Goal: Book appointment/travel/reservation

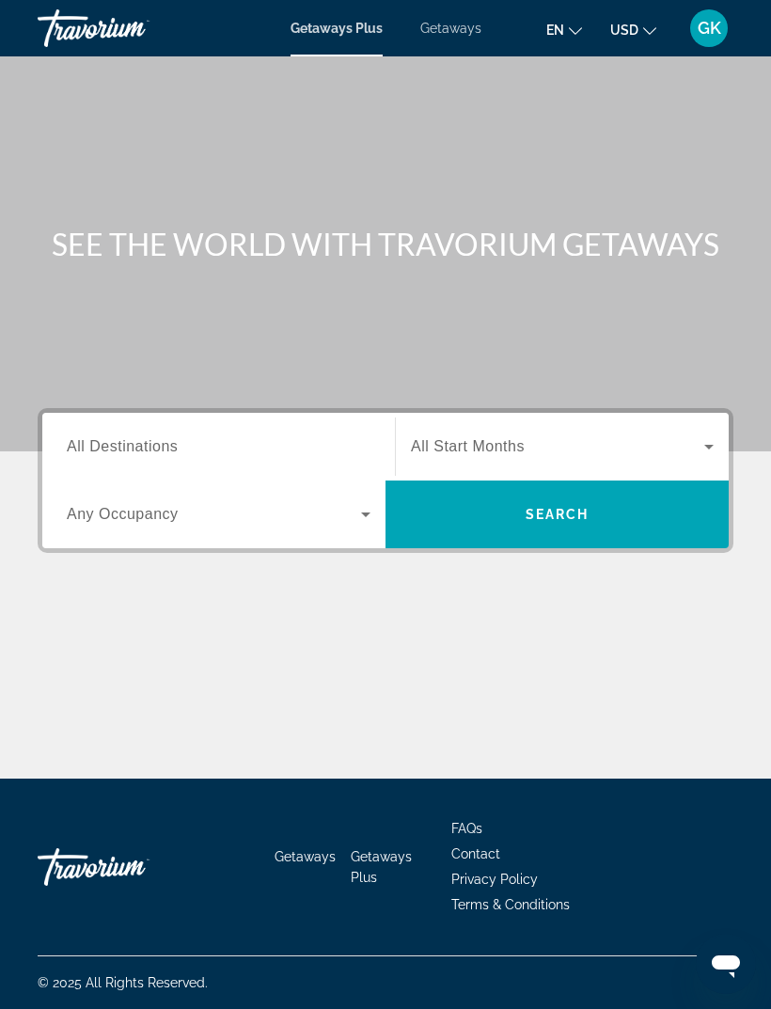
click at [167, 454] on span "All Destinations" at bounding box center [122, 446] width 111 height 16
click at [167, 454] on input "Destination All Destinations" at bounding box center [219, 447] width 304 height 23
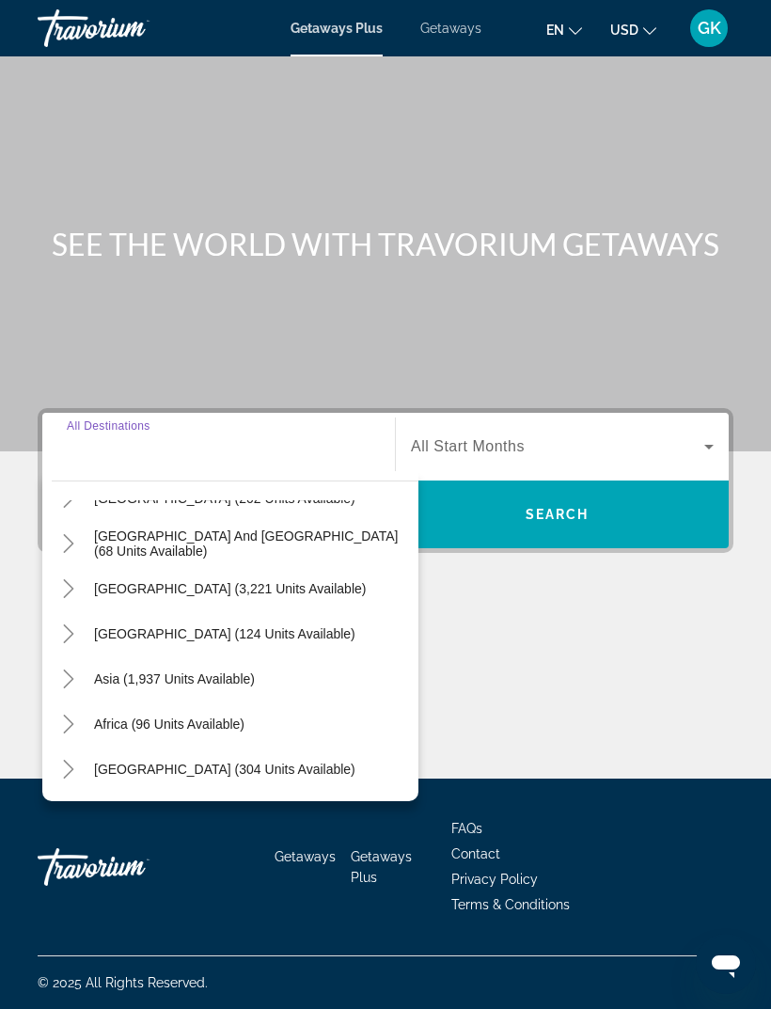
scroll to position [305, 0]
click at [218, 626] on span "[GEOGRAPHIC_DATA] (124 units available)" at bounding box center [224, 633] width 261 height 15
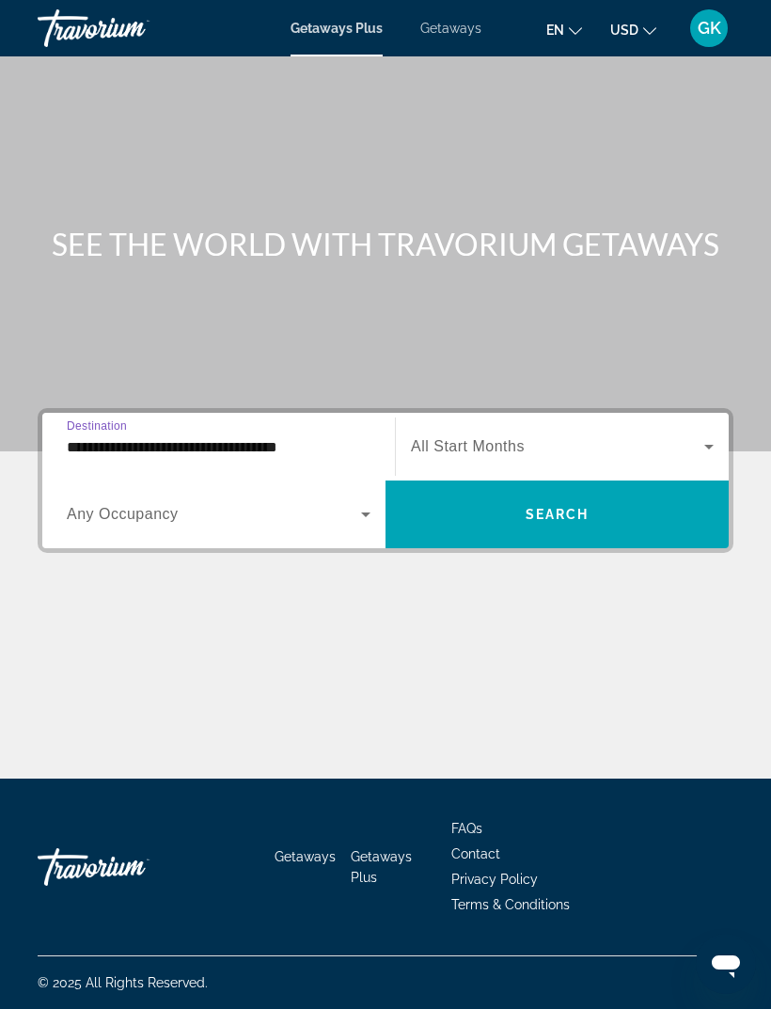
click at [256, 436] on input "**********" at bounding box center [219, 447] width 304 height 23
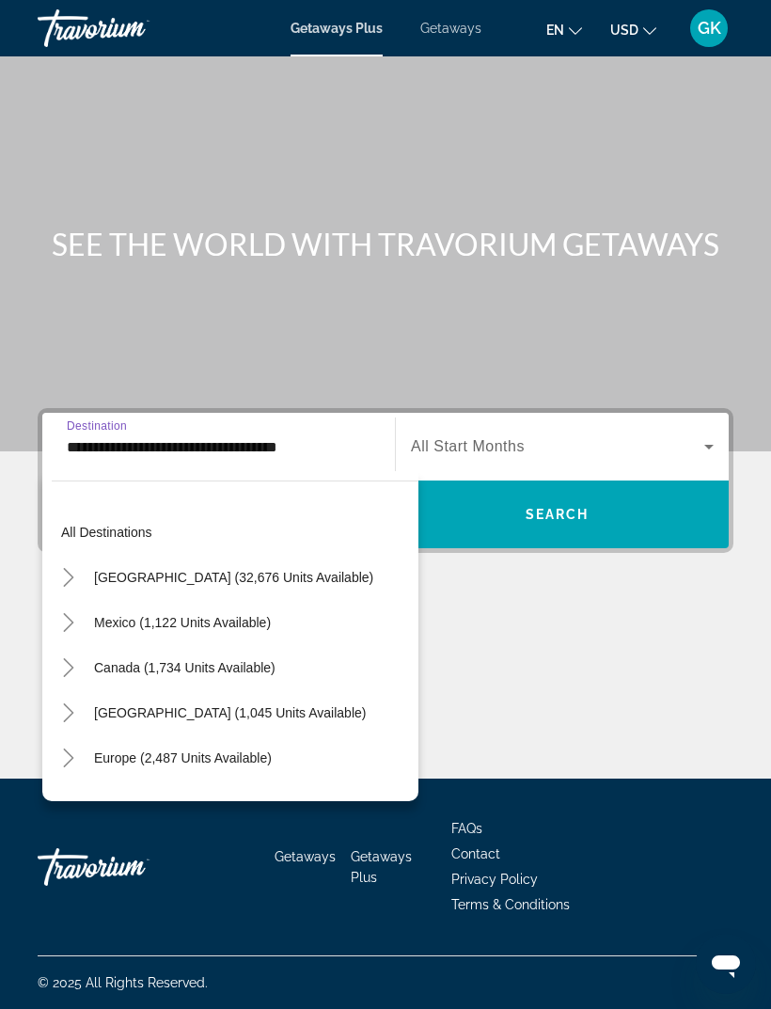
scroll to position [292, 0]
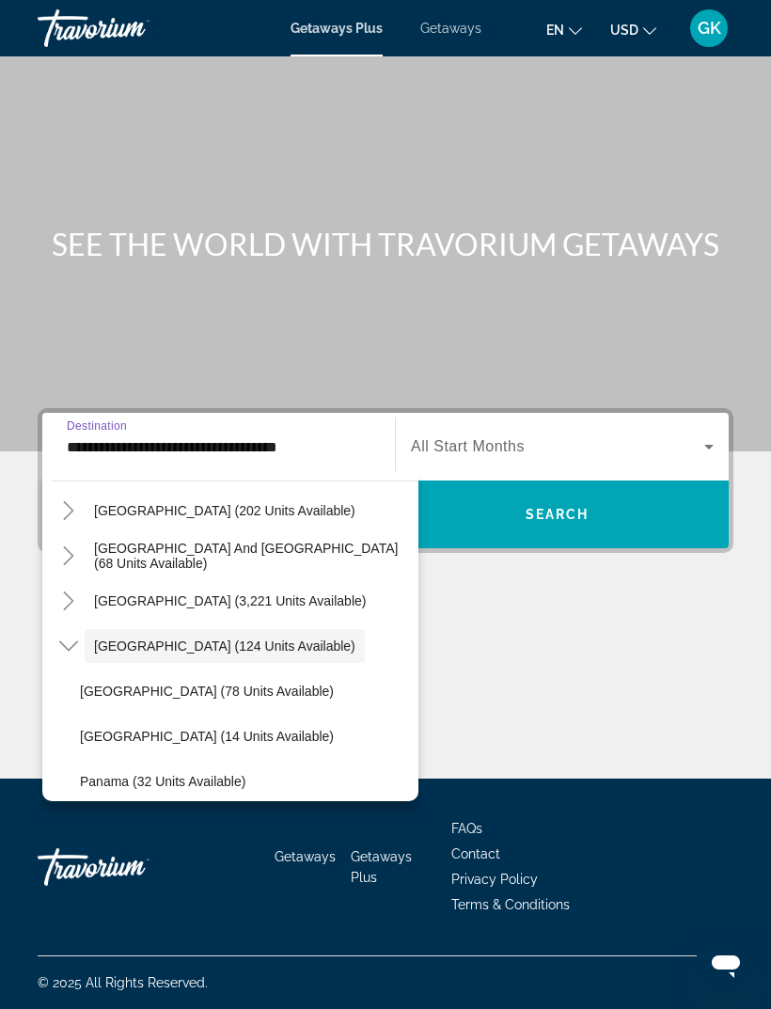
click at [74, 637] on icon "Toggle Central America (124 units available)" at bounding box center [68, 646] width 19 height 19
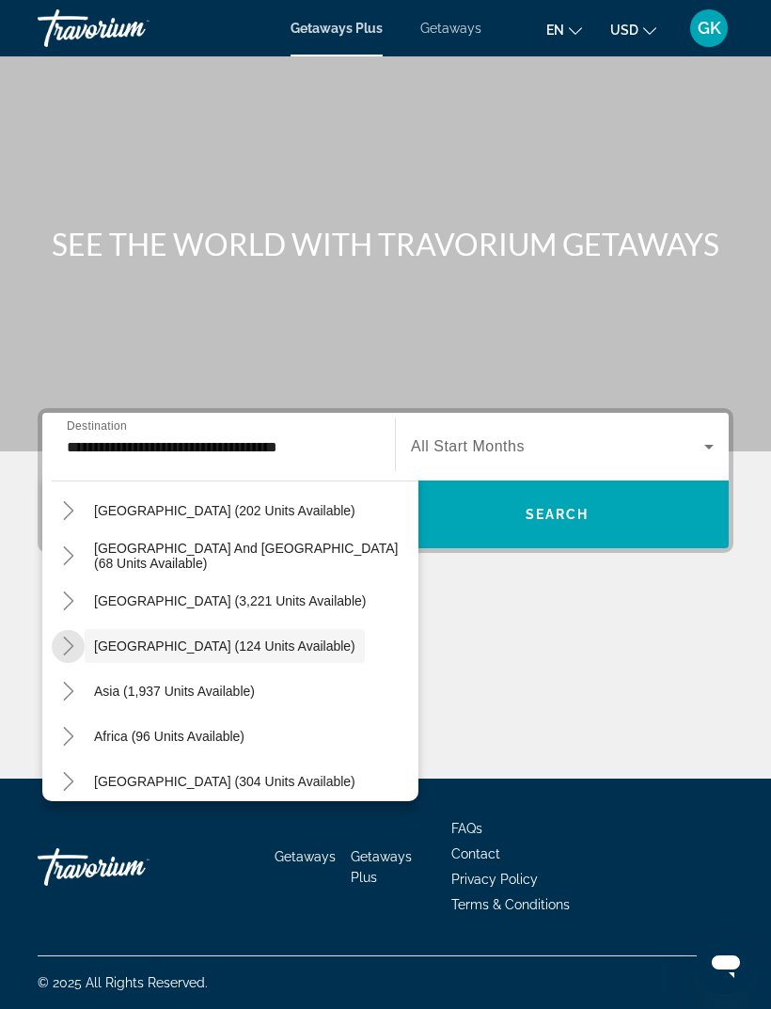
click at [77, 637] on icon "Toggle Central America (124 units available)" at bounding box center [68, 646] width 19 height 19
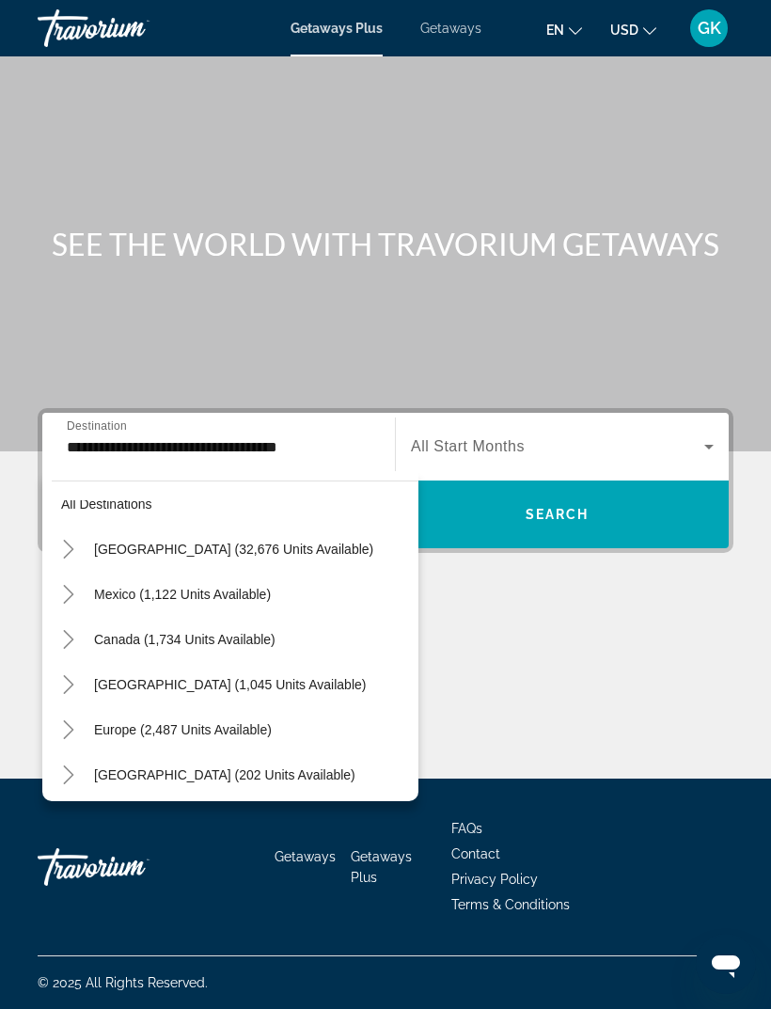
scroll to position [26, 0]
click at [68, 542] on icon "Toggle United States (32,676 units available)" at bounding box center [68, 551] width 19 height 19
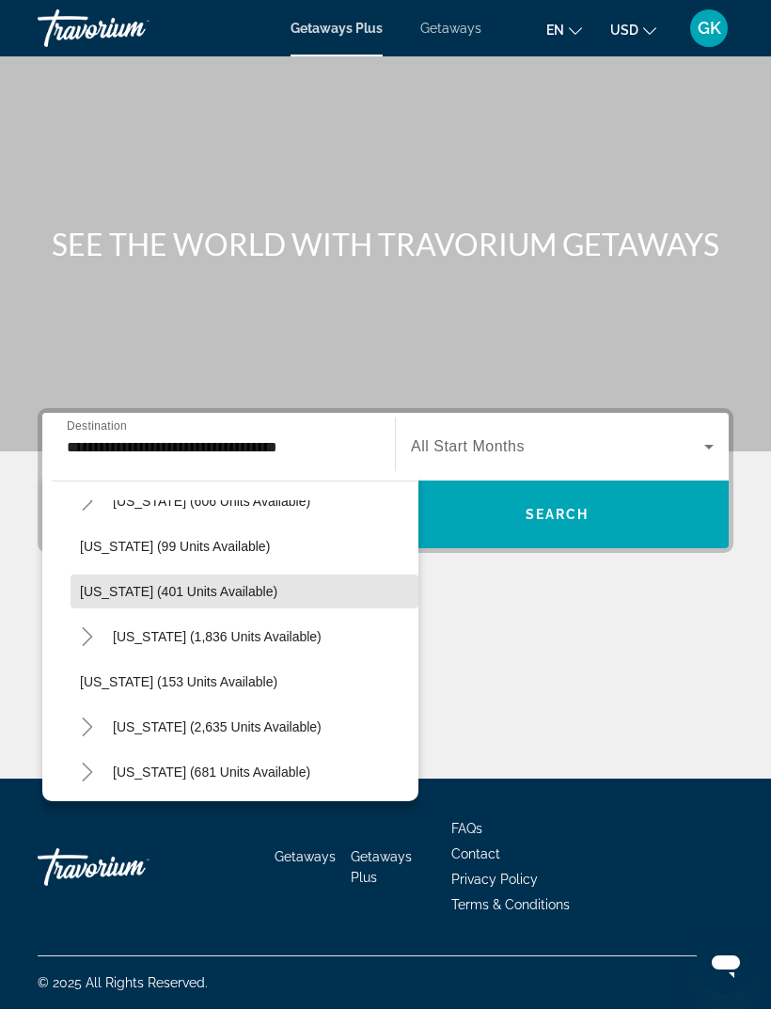
scroll to position [801, 0]
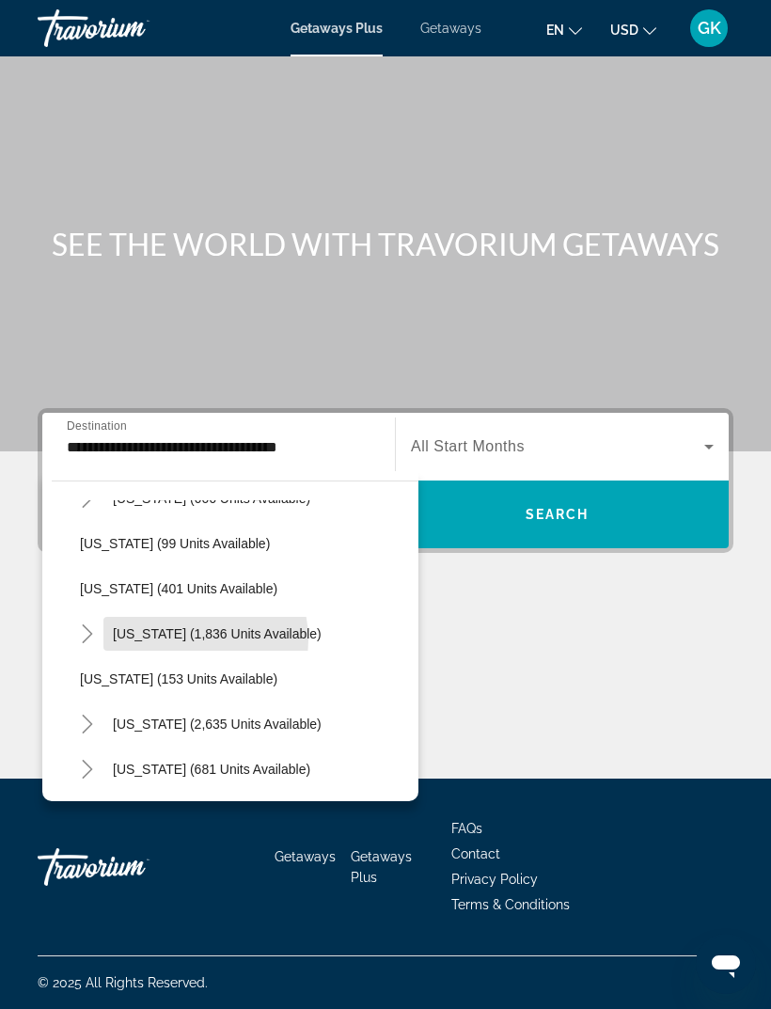
click at [179, 611] on span "Search widget" at bounding box center [217, 633] width 228 height 45
type input "**********"
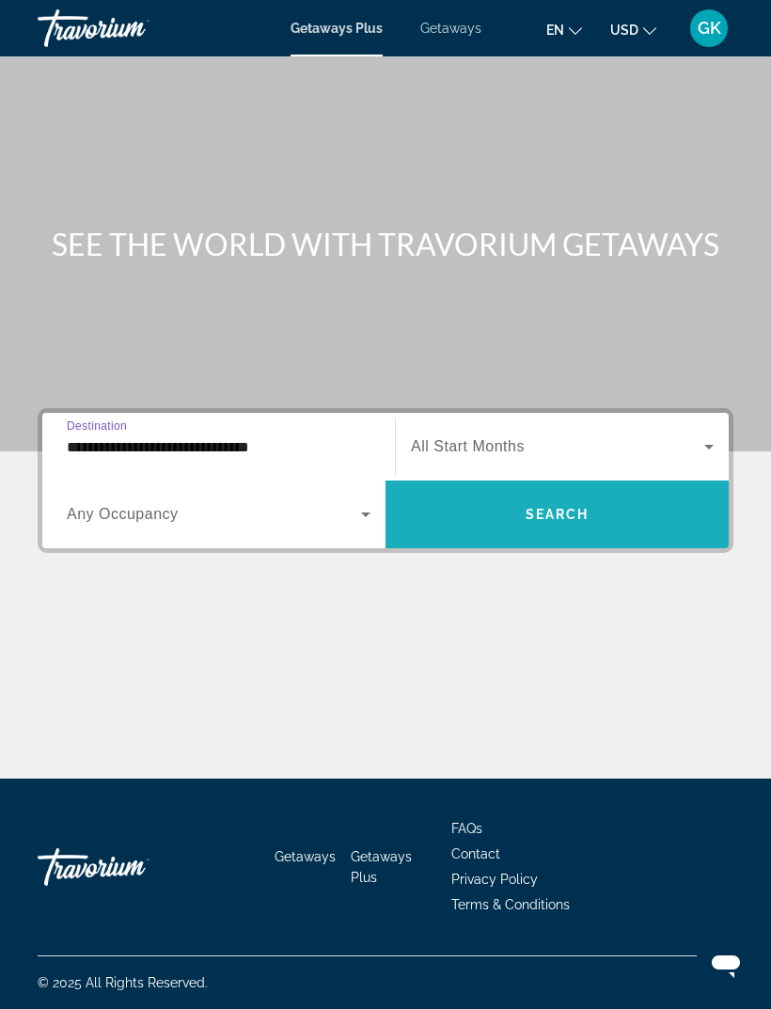
click at [566, 507] on span "Search" at bounding box center [558, 514] width 64 height 15
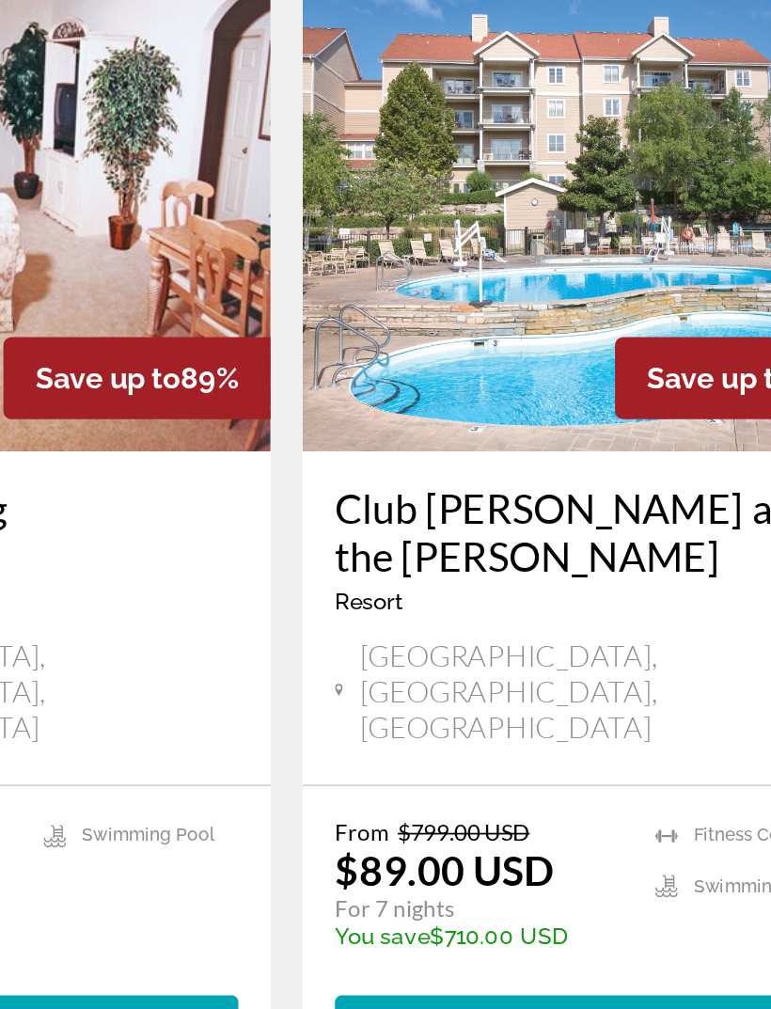
scroll to position [3874, 0]
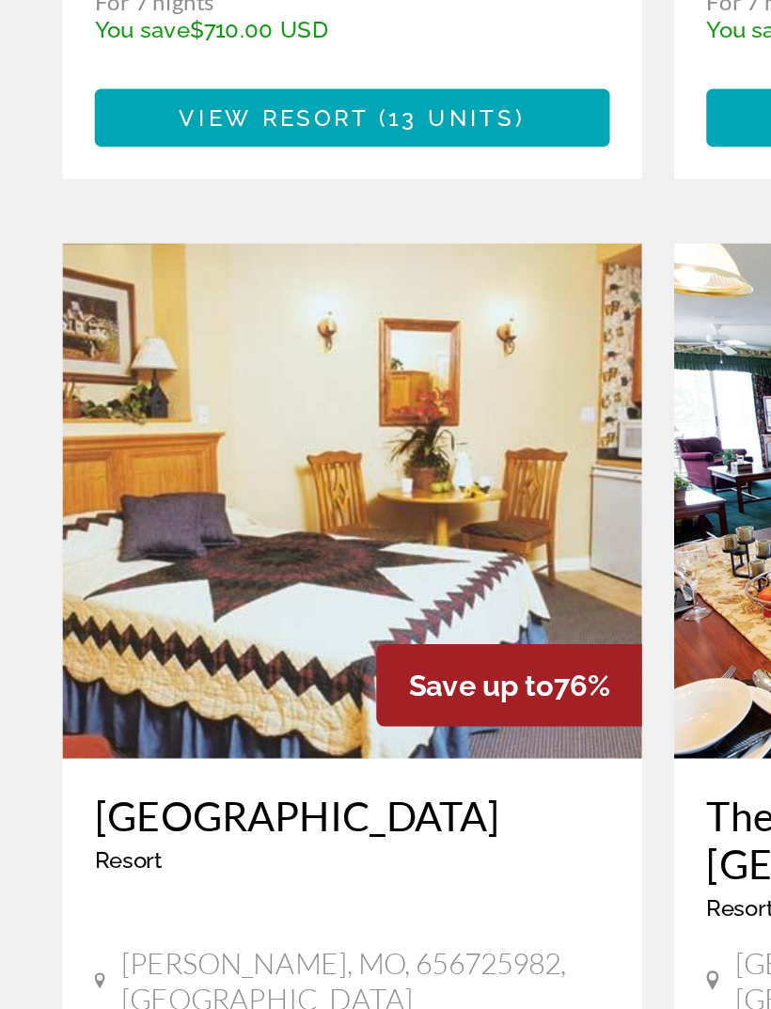
scroll to position [3648, 0]
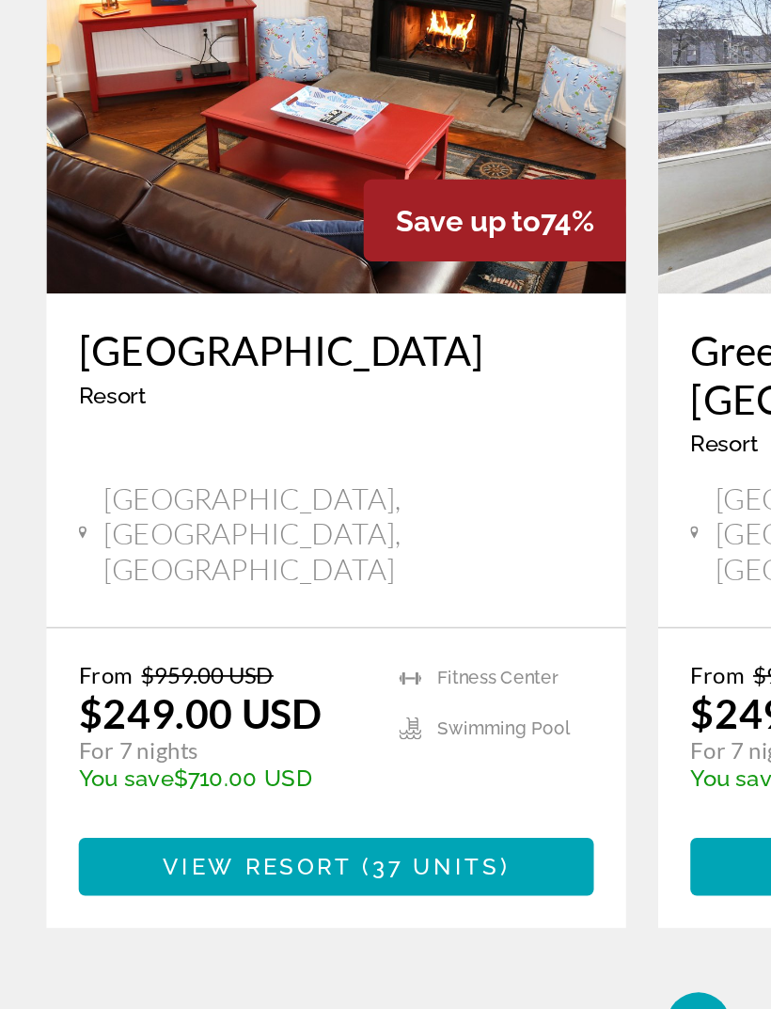
scroll to position [3906, 0]
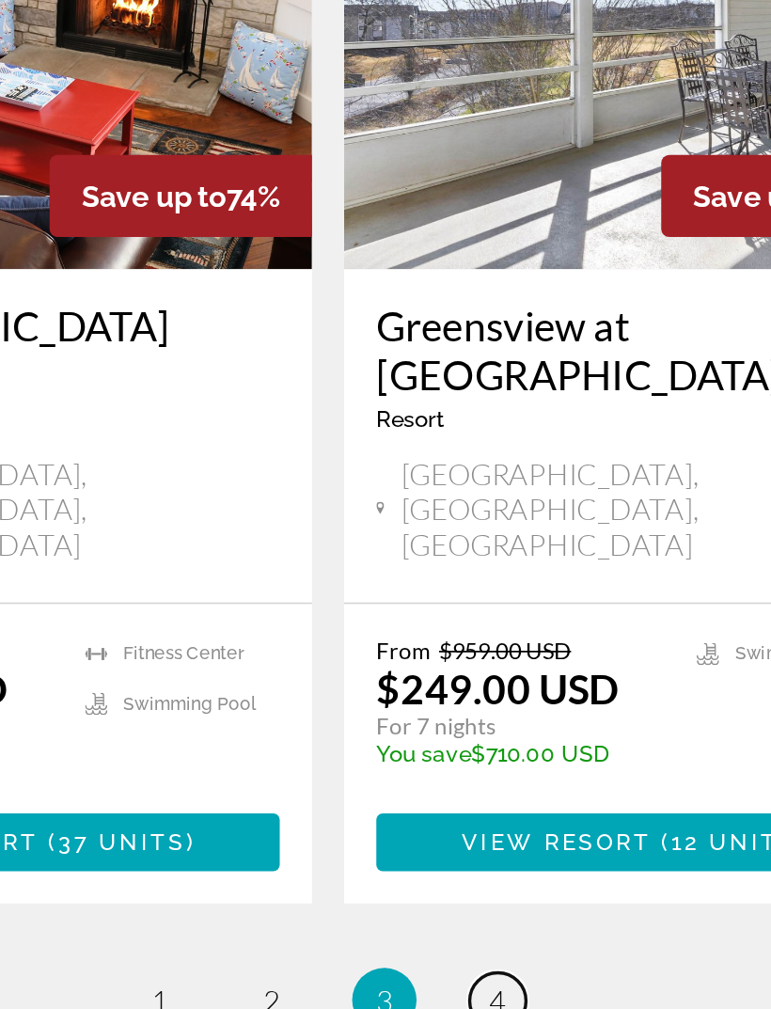
click at [468, 940] on link "page 4" at bounding box center [484, 956] width 33 height 33
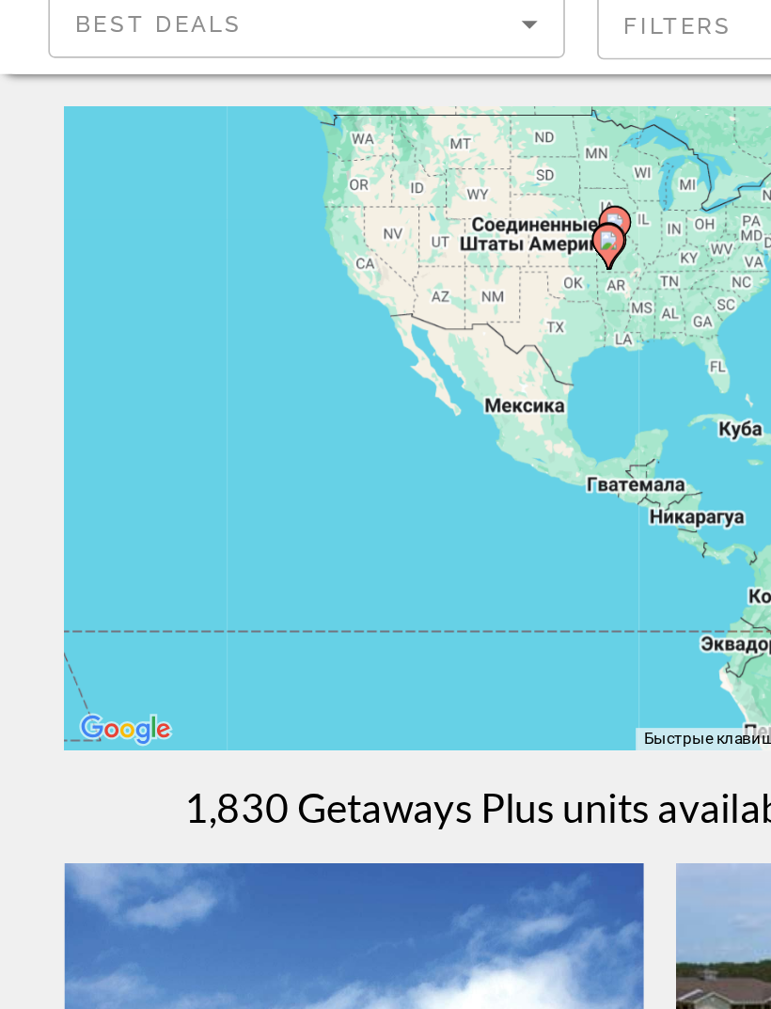
click at [311, 129] on icon "Sort by" at bounding box center [309, 140] width 23 height 23
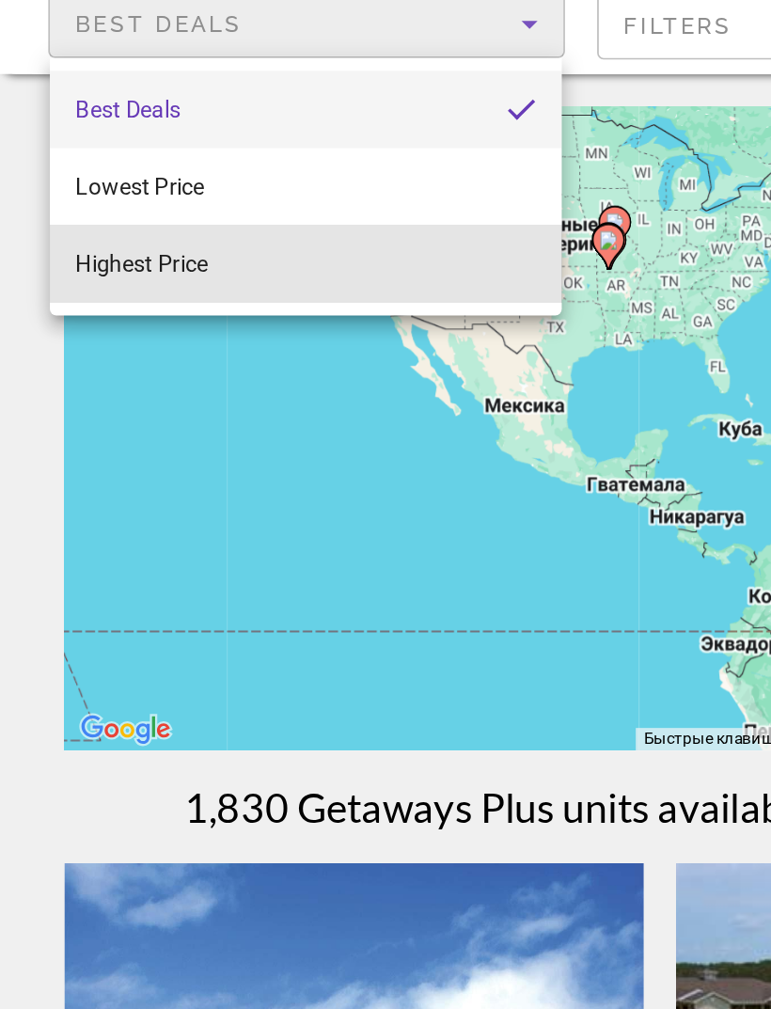
click at [125, 258] on mat-option "Highest Price" at bounding box center [178, 280] width 299 height 45
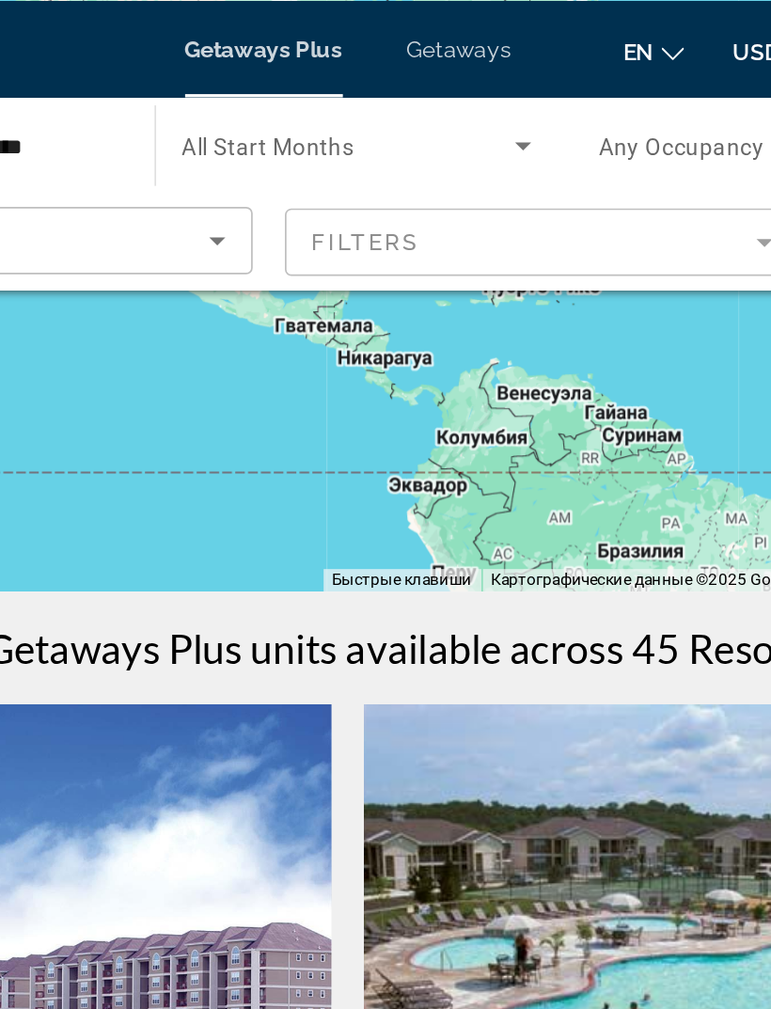
scroll to position [218, 0]
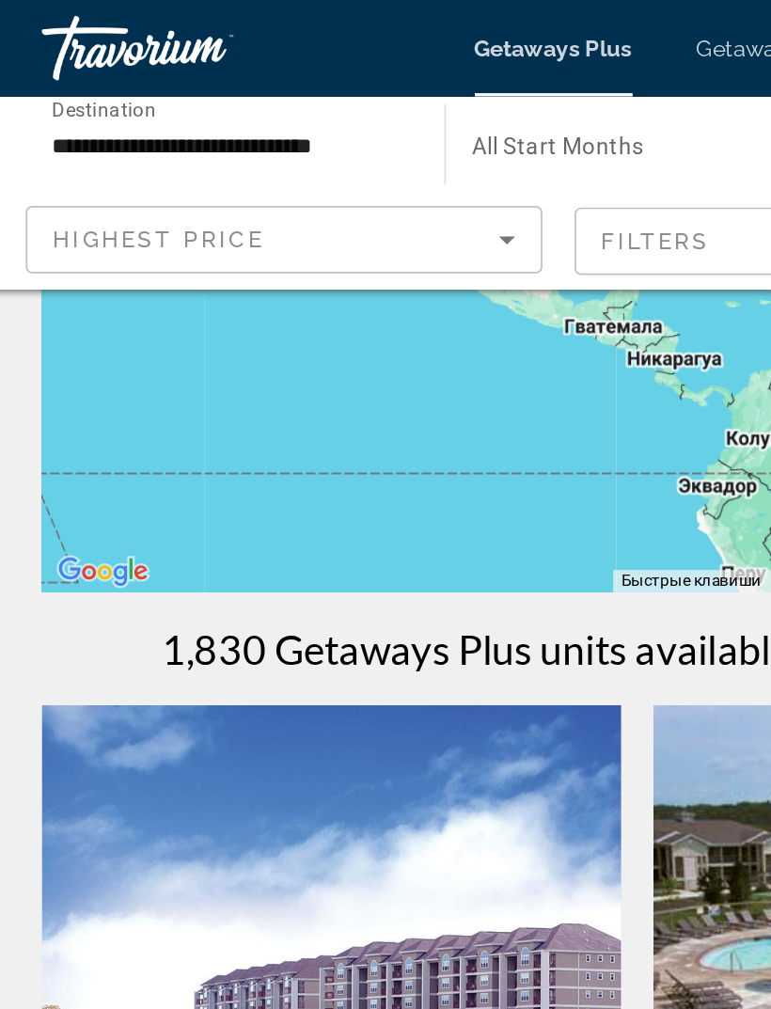
click at [305, 141] on icon "Sort by" at bounding box center [309, 140] width 9 height 5
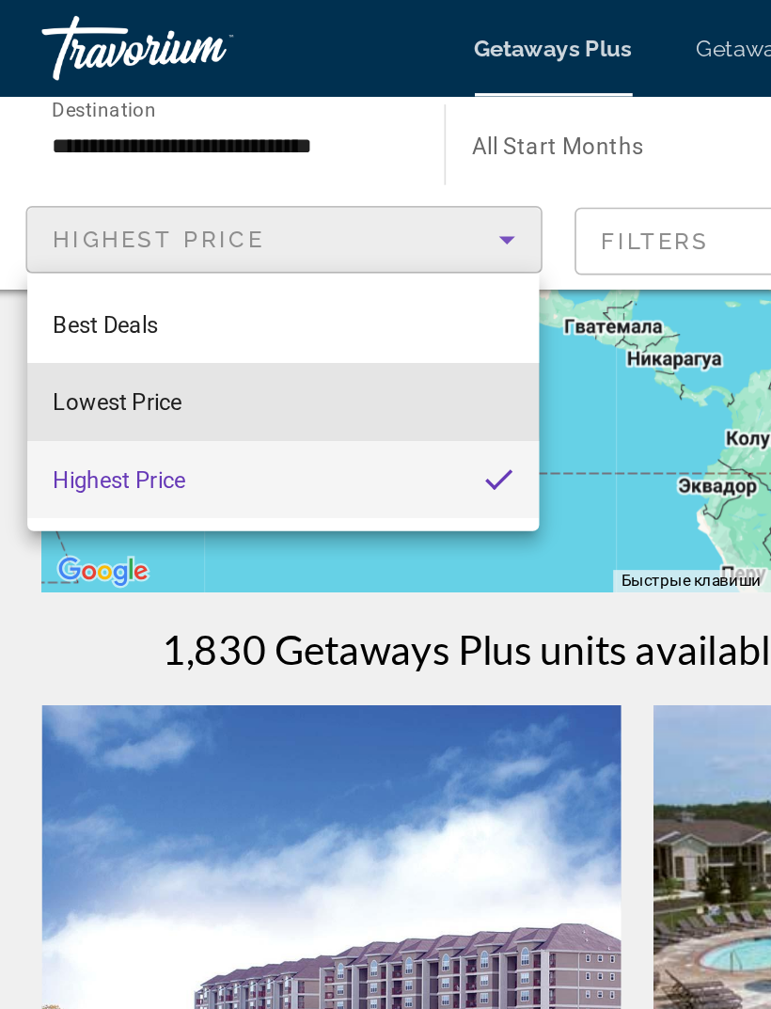
click at [114, 232] on mat-option "Lowest Price" at bounding box center [178, 235] width 299 height 45
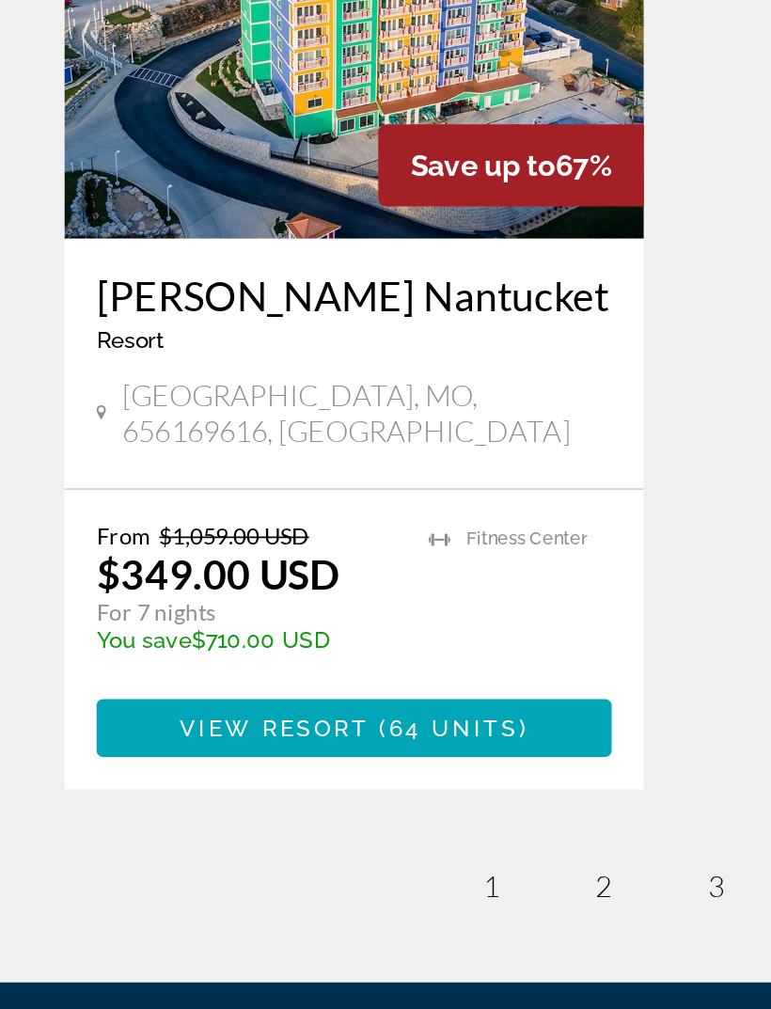
scroll to position [3156, 0]
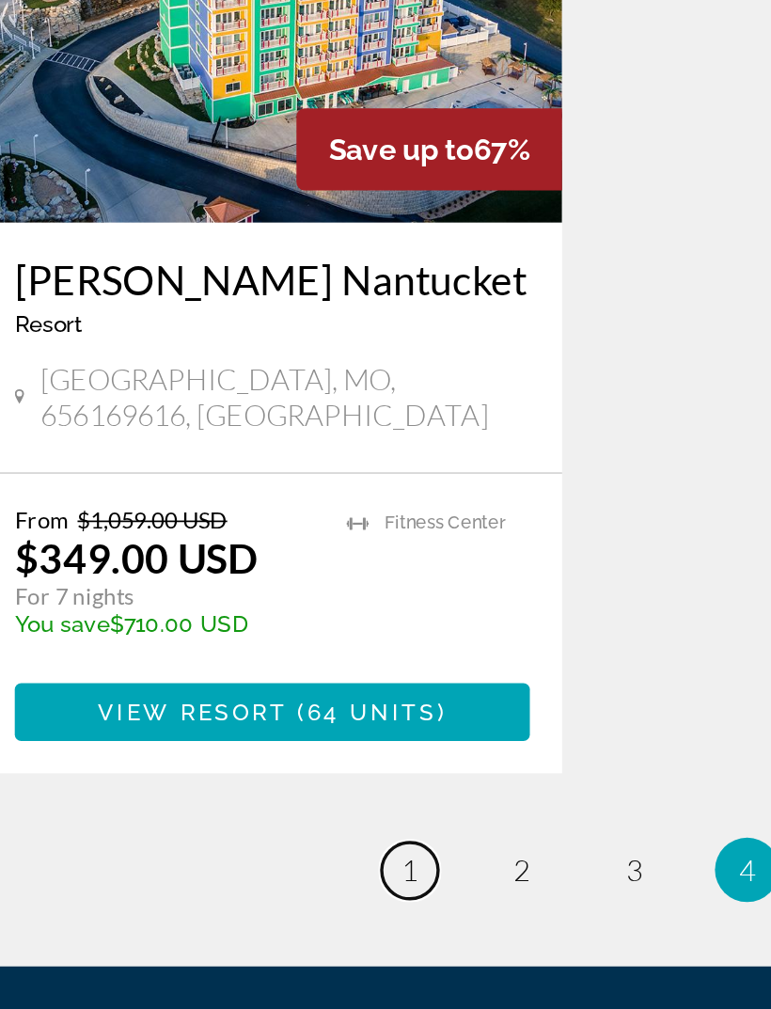
click at [271, 876] on link "page 1" at bounding box center [287, 892] width 33 height 33
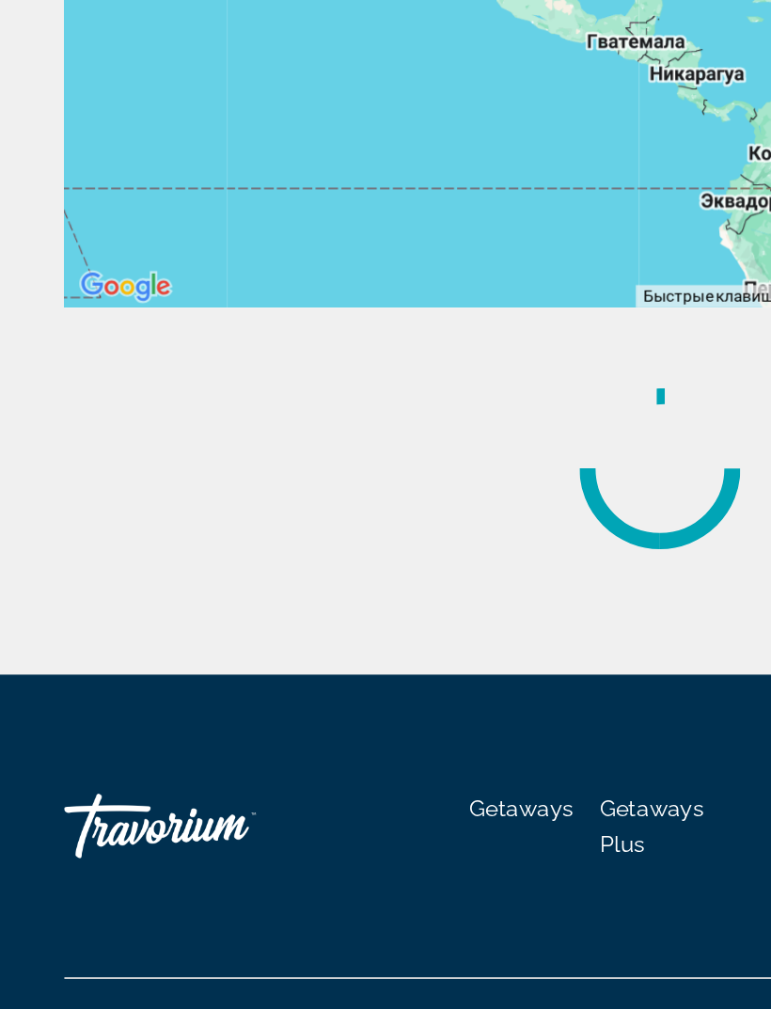
scroll to position [31, 0]
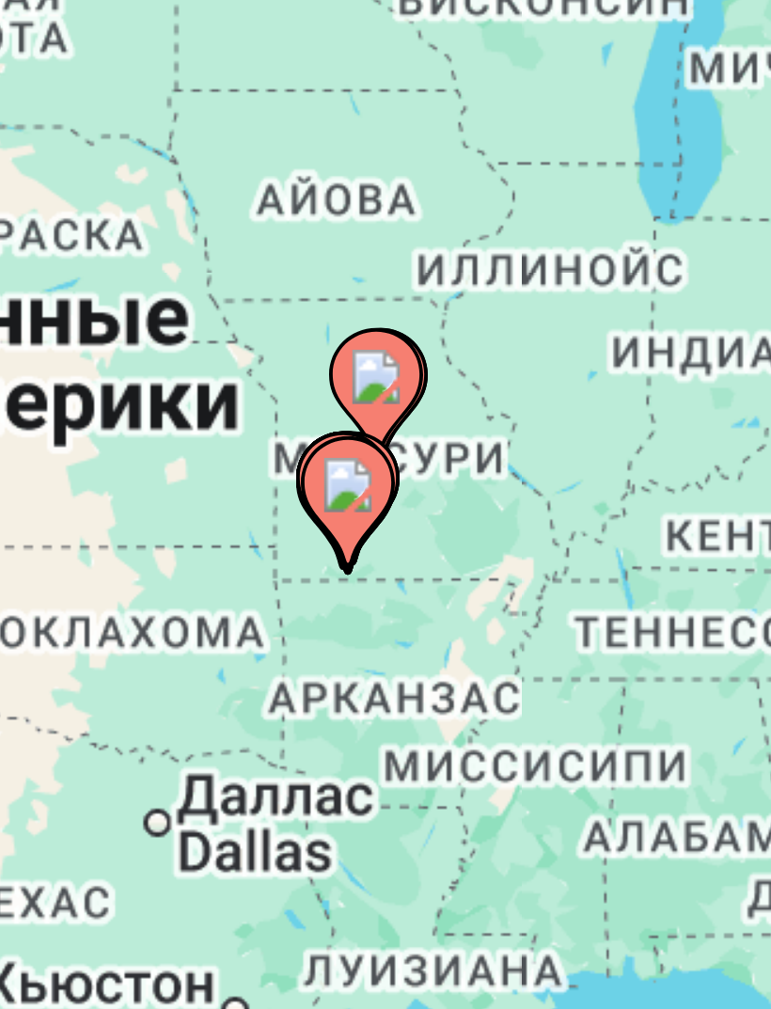
click at [95, 157] on div "Чтобы активировать перетаскивание с помощью клавиатуры, нажмите Alt + Ввод. Пос…" at bounding box center [386, 345] width 696 height 376
click at [97, 157] on div "Чтобы активировать перетаскивание с помощью клавиатуры, нажмите Alt + Ввод. Пос…" at bounding box center [386, 345] width 696 height 376
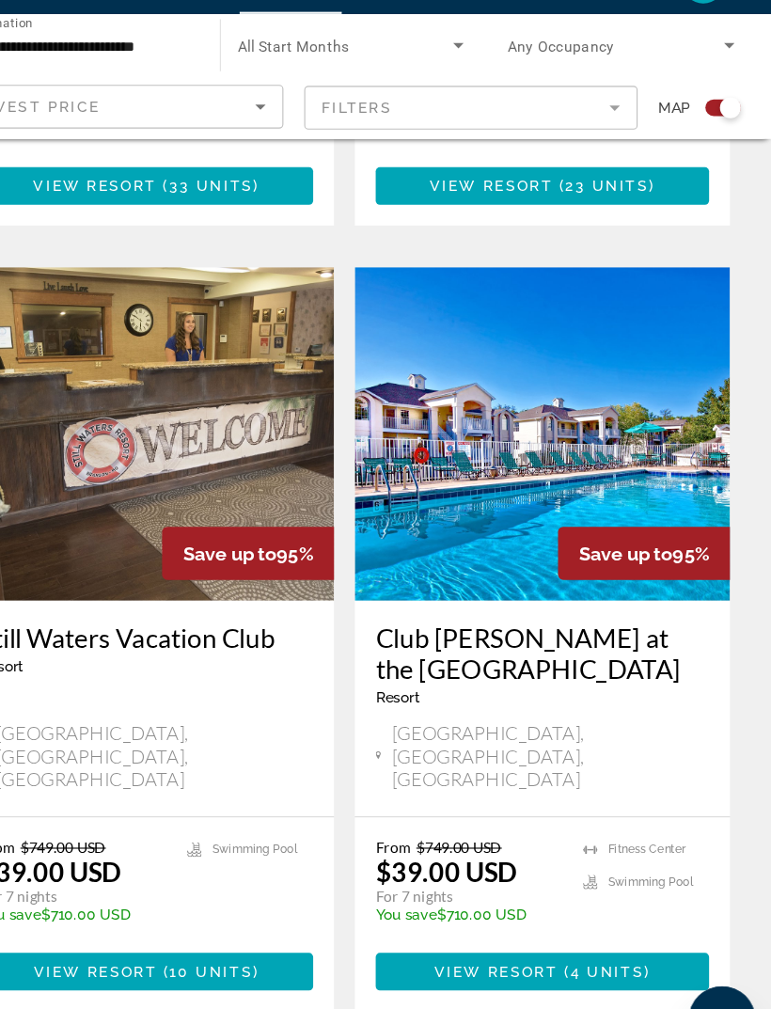
scroll to position [1735, 0]
click at [597, 533] on span "Save up to" at bounding box center [639, 543] width 85 height 20
click at [578, 365] on img "Main content" at bounding box center [564, 435] width 339 height 301
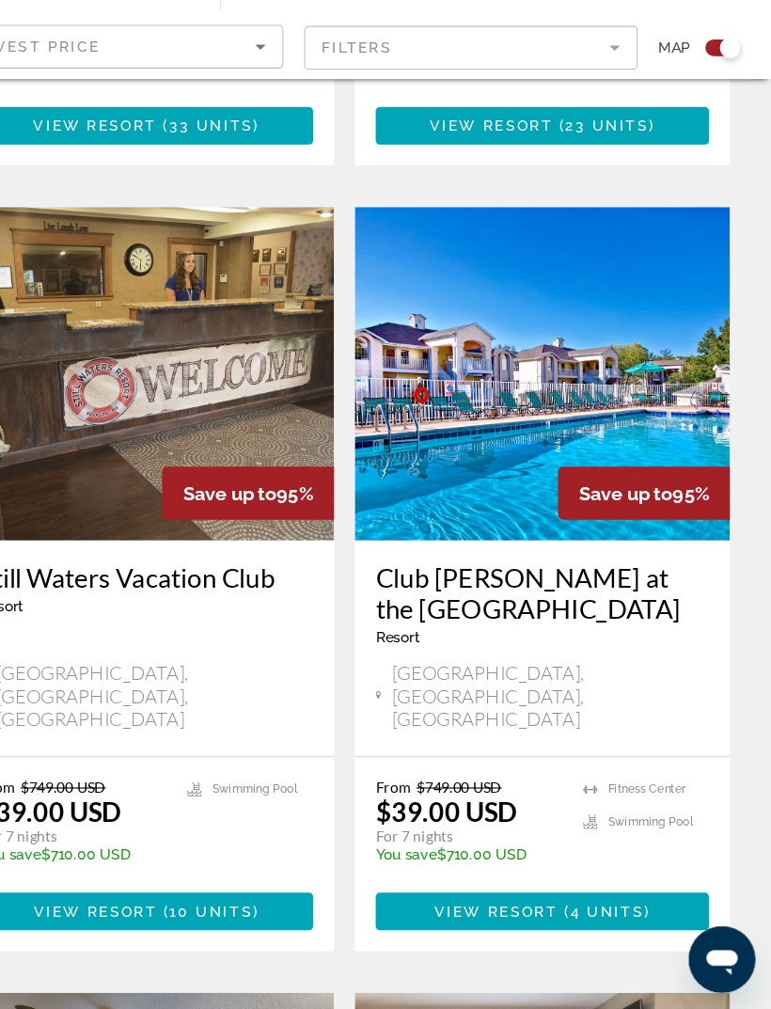
click at [517, 605] on h3 "Club [PERSON_NAME] at the [GEOGRAPHIC_DATA]" at bounding box center [564, 633] width 301 height 56
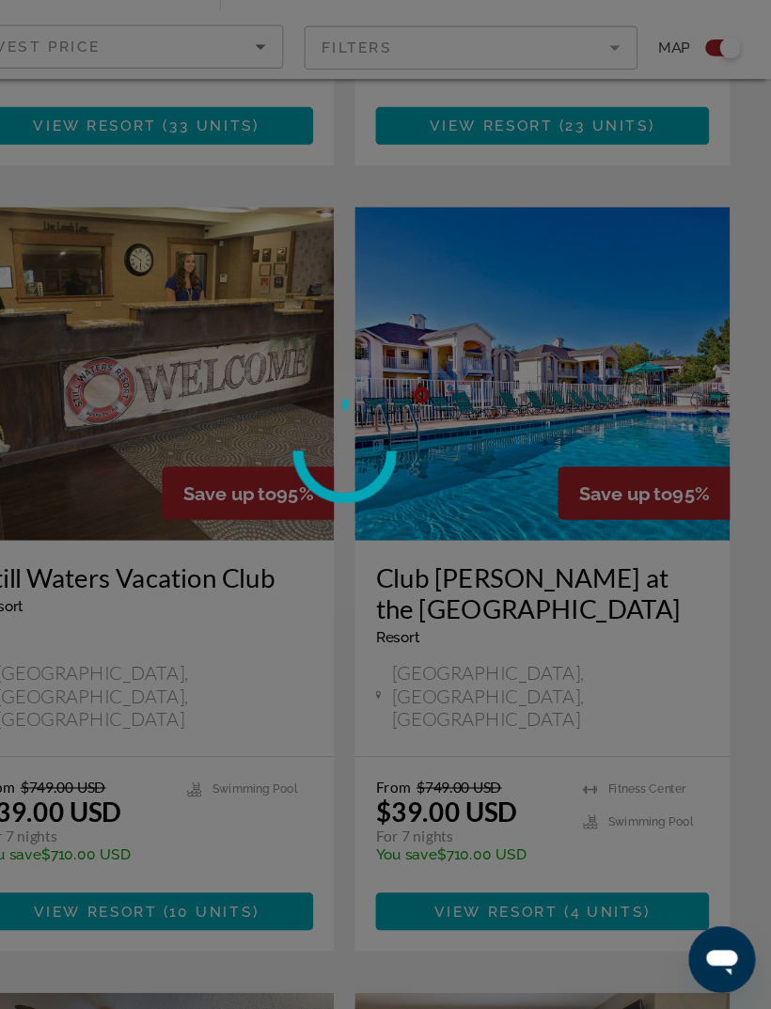
scroll to position [1736, 0]
